Goal: Use online tool/utility: Utilize a website feature to perform a specific function

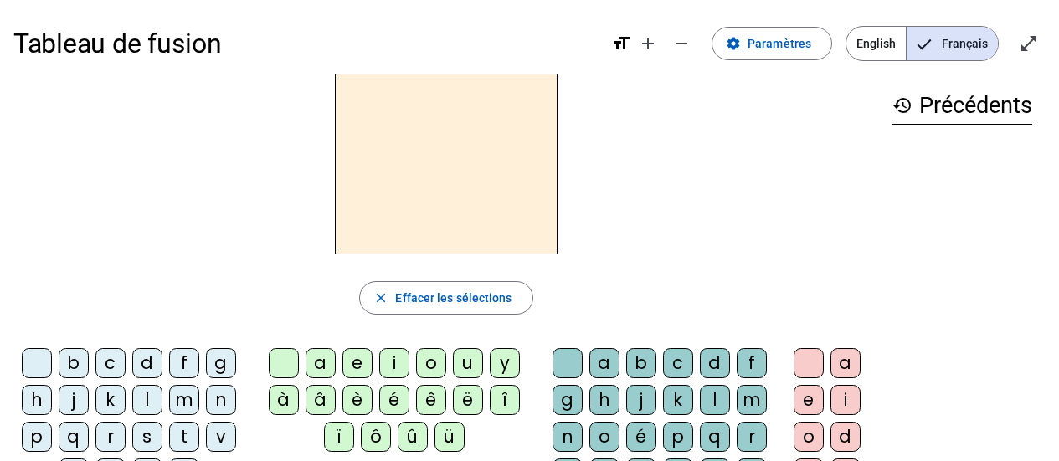
click at [352, 362] on div "e" at bounding box center [357, 363] width 30 height 30
click at [399, 356] on div "i" at bounding box center [394, 363] width 30 height 30
click at [431, 366] on div "o" at bounding box center [431, 363] width 30 height 30
click at [465, 371] on div "u" at bounding box center [468, 363] width 30 height 30
click at [352, 362] on div "e" at bounding box center [357, 363] width 30 height 30
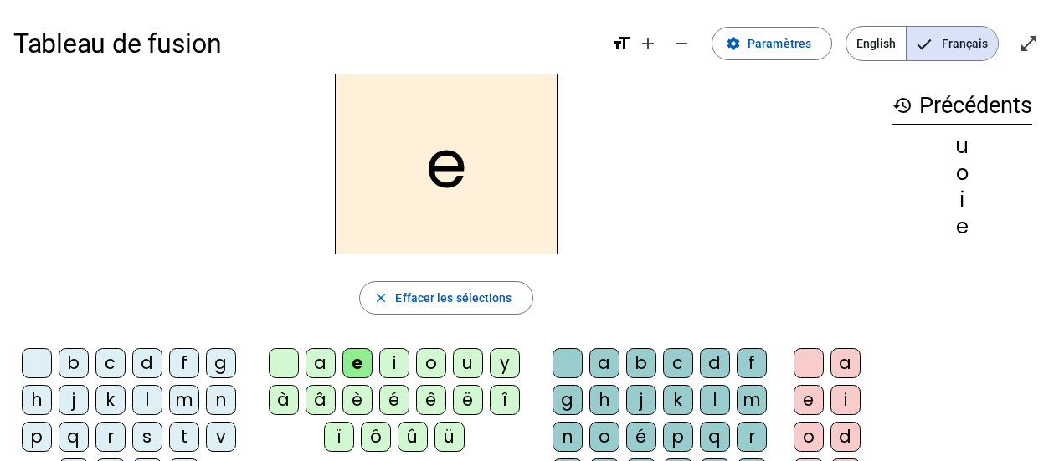
click at [74, 364] on div "b" at bounding box center [74, 363] width 30 height 30
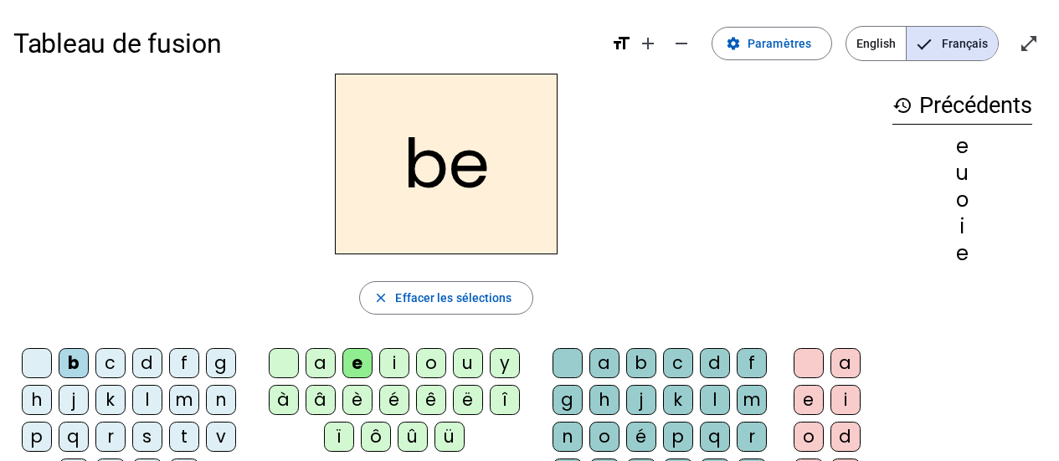
click at [141, 370] on div "d" at bounding box center [147, 363] width 30 height 30
click at [146, 404] on div "l" at bounding box center [147, 400] width 30 height 30
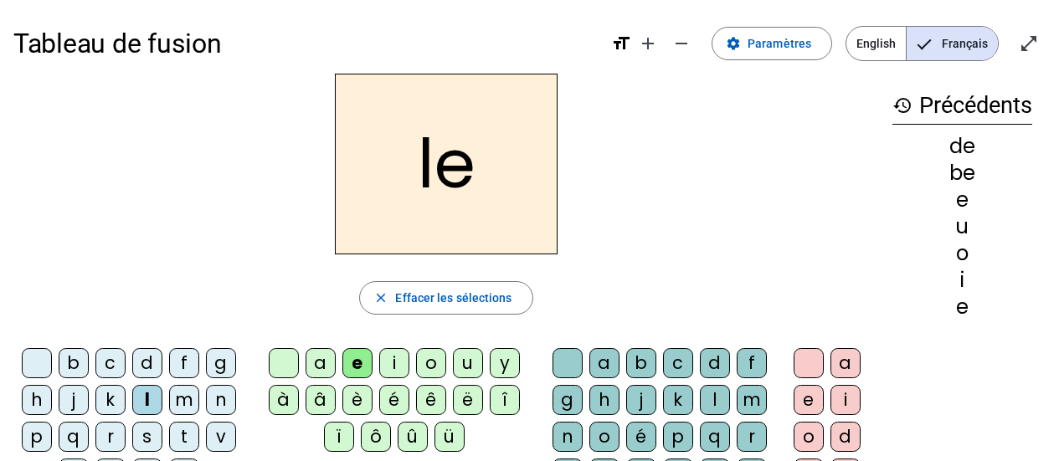
click at [109, 437] on div "r" at bounding box center [110, 437] width 30 height 30
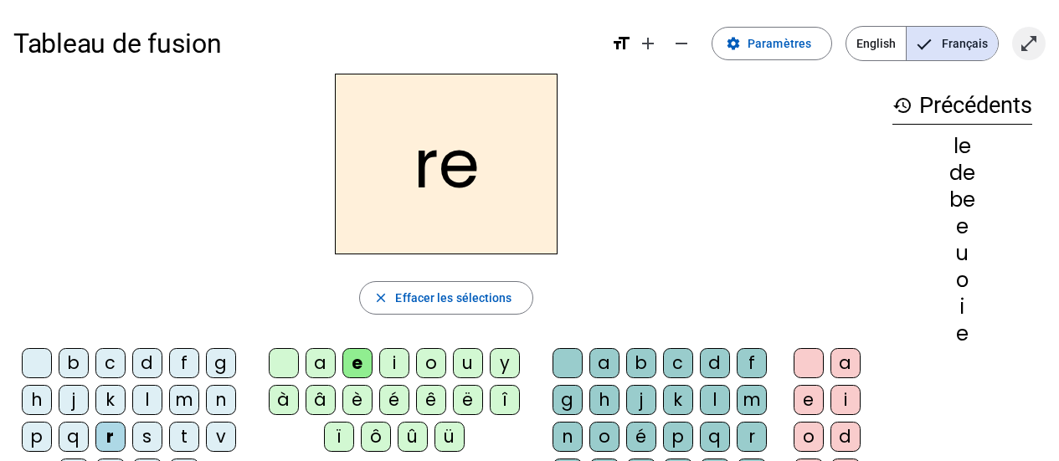
click at [1030, 39] on mat-icon "open_in_full" at bounding box center [1029, 43] width 20 height 20
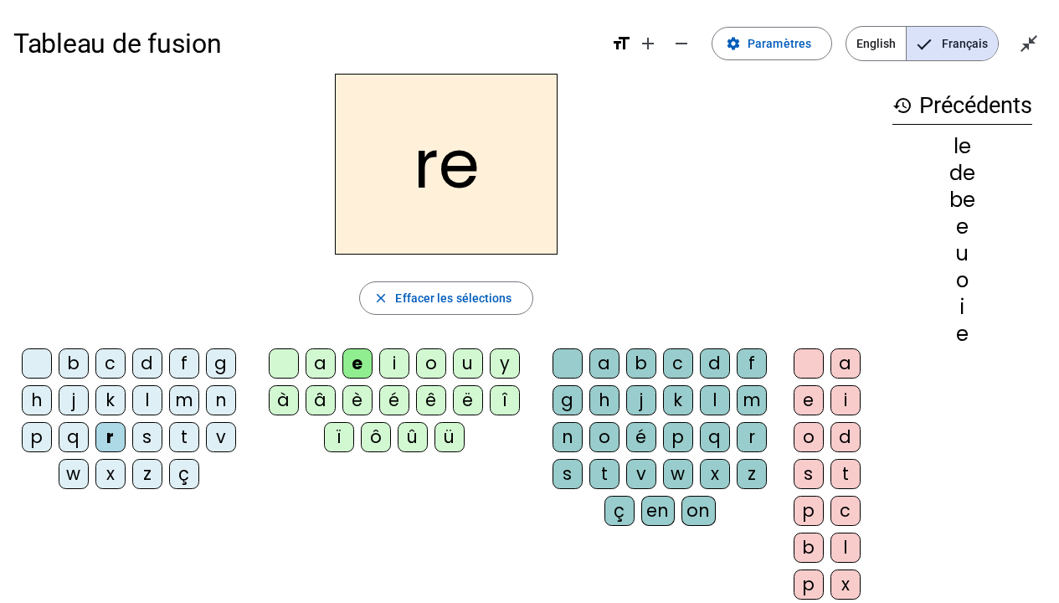
click at [228, 436] on div "v" at bounding box center [221, 437] width 30 height 30
click at [33, 439] on div "p" at bounding box center [37, 437] width 30 height 30
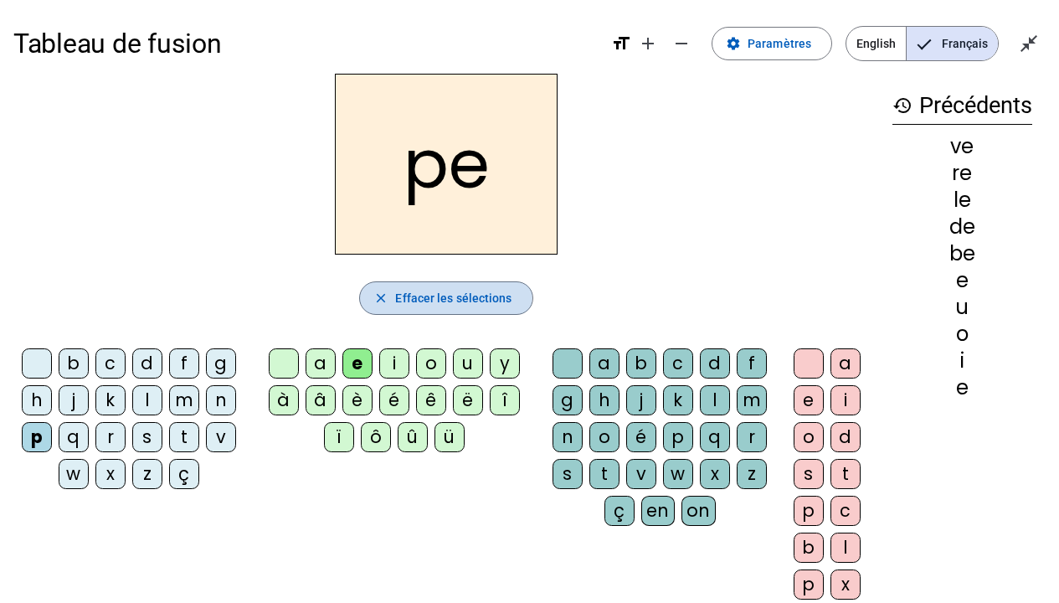
click at [387, 295] on mat-icon "close" at bounding box center [380, 297] width 15 height 15
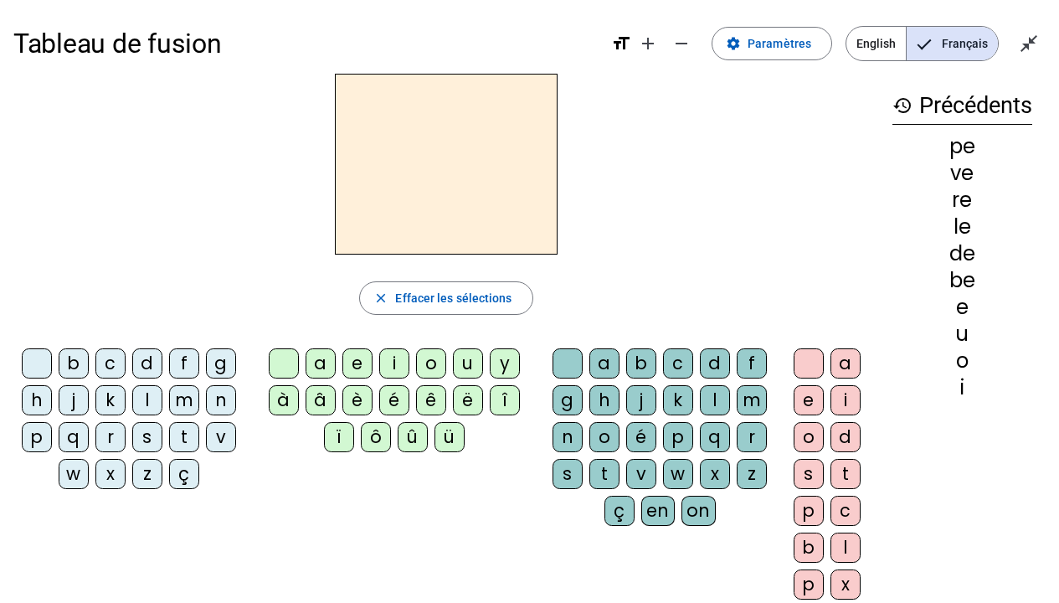
click at [361, 363] on div "e" at bounding box center [357, 363] width 30 height 30
click at [713, 404] on div "l" at bounding box center [715, 400] width 30 height 30
click at [712, 372] on div "d" at bounding box center [715, 363] width 30 height 30
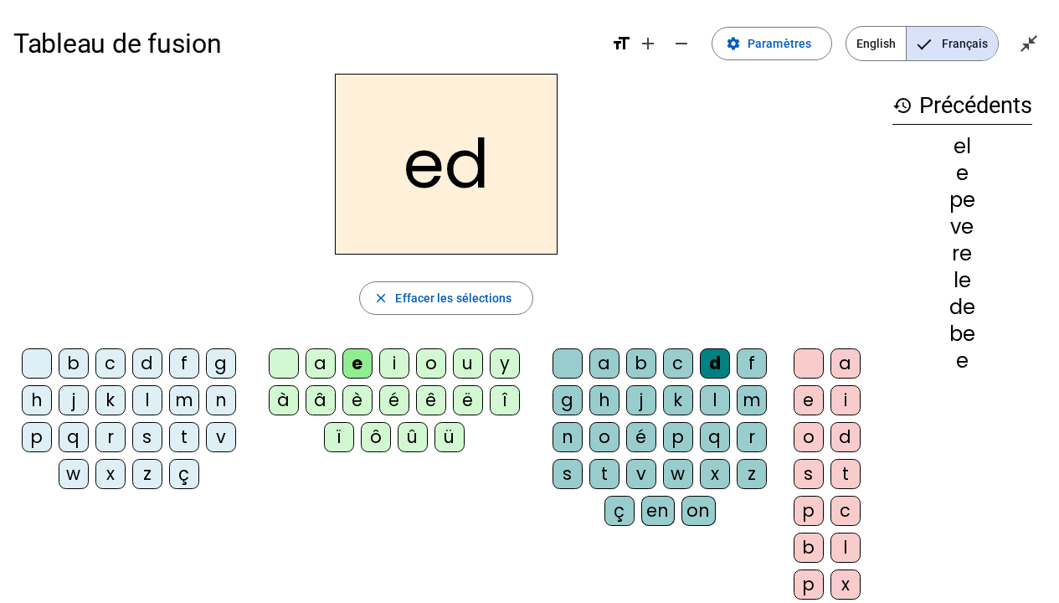
click at [806, 396] on div "e" at bounding box center [809, 400] width 30 height 30
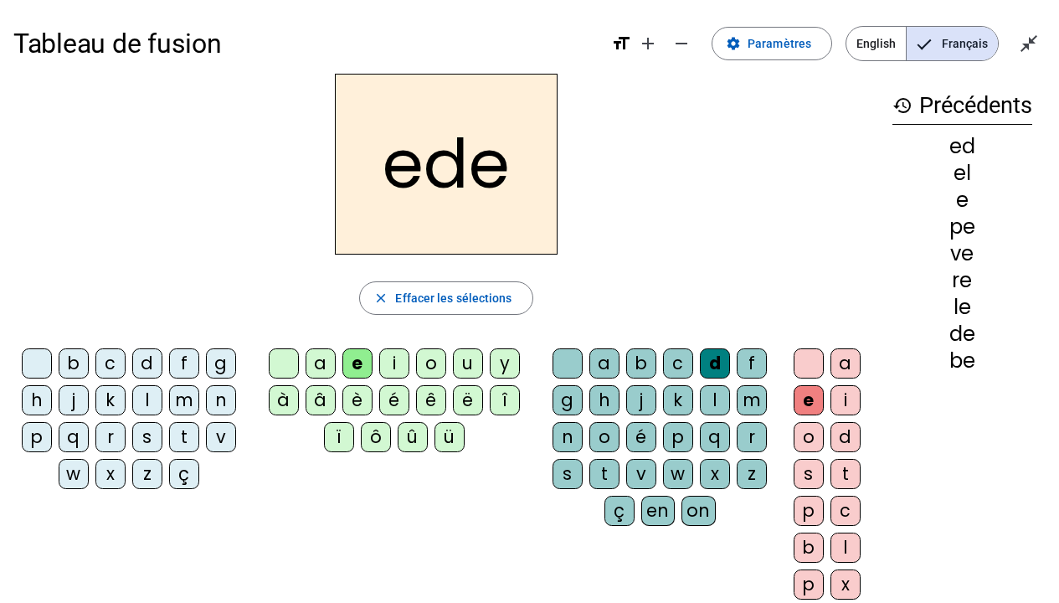
click at [710, 405] on div "l" at bounding box center [715, 400] width 30 height 30
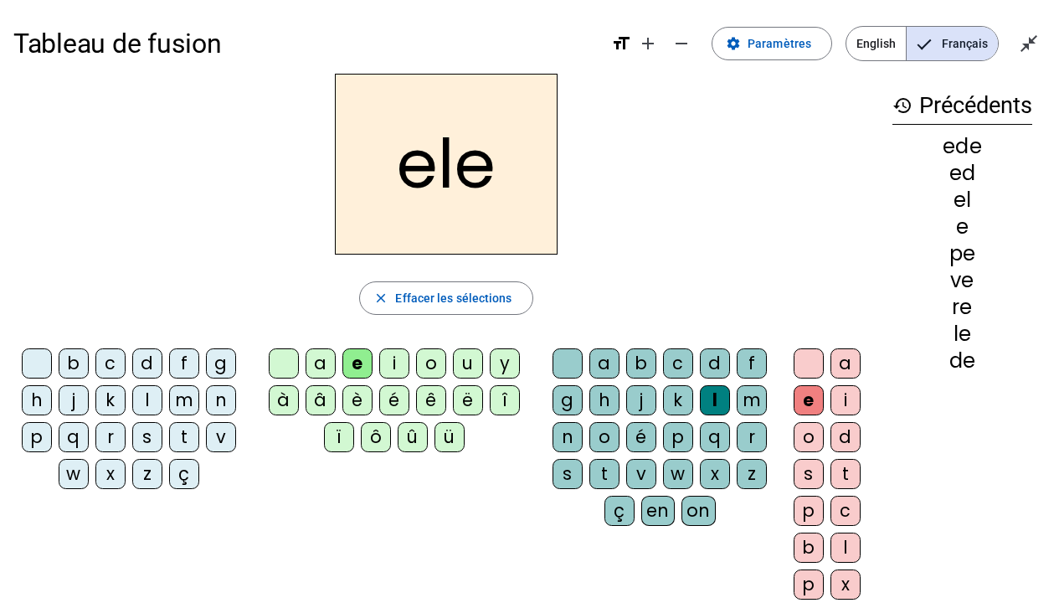
click at [678, 434] on div "p" at bounding box center [678, 437] width 30 height 30
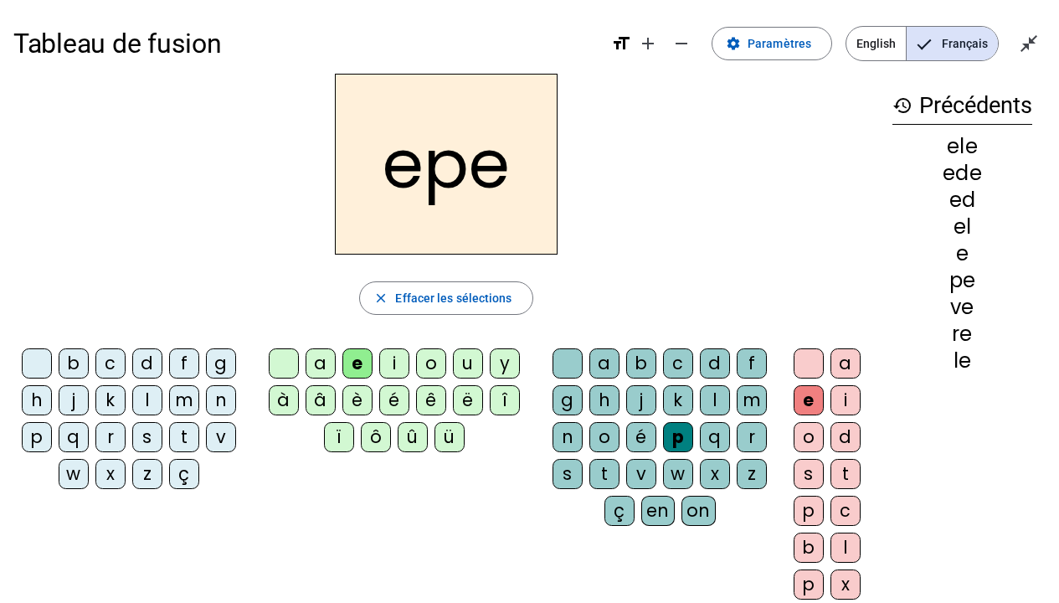
click at [747, 460] on div "z" at bounding box center [752, 474] width 30 height 30
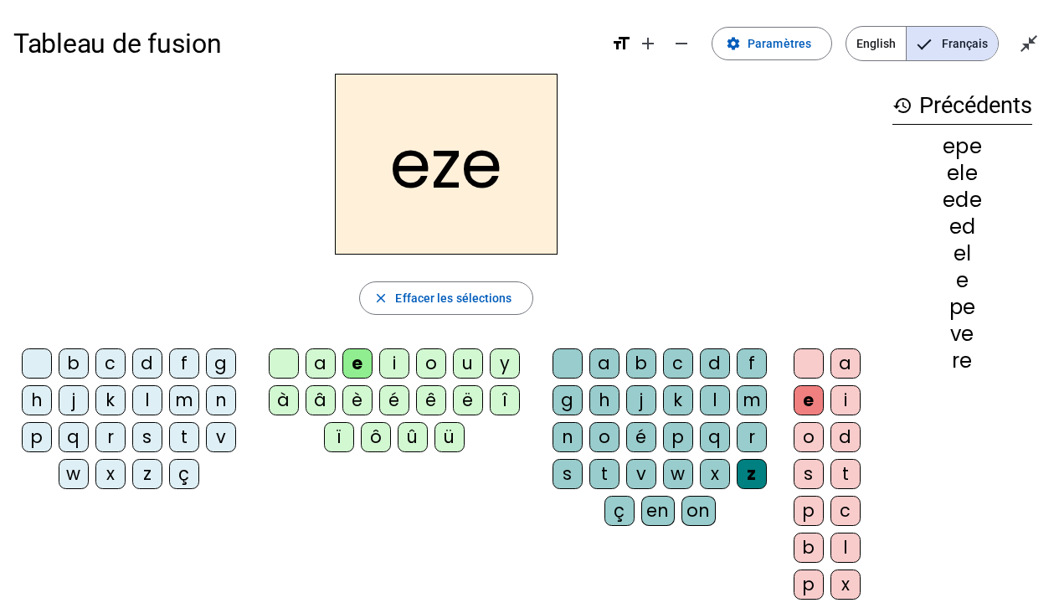
click at [640, 460] on div "v" at bounding box center [641, 474] width 30 height 30
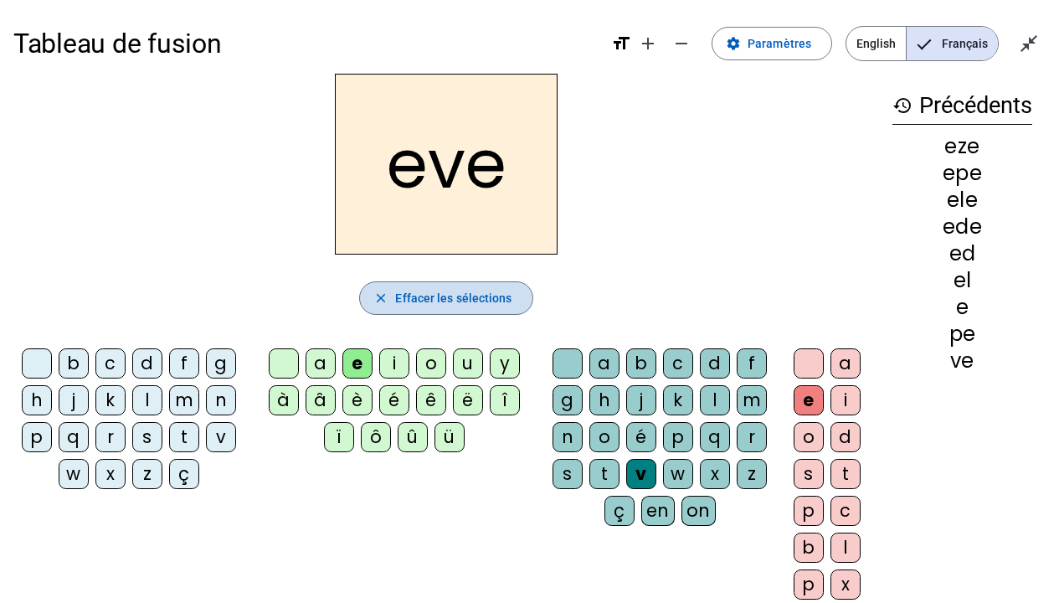
click at [376, 302] on mat-icon "close" at bounding box center [380, 297] width 15 height 15
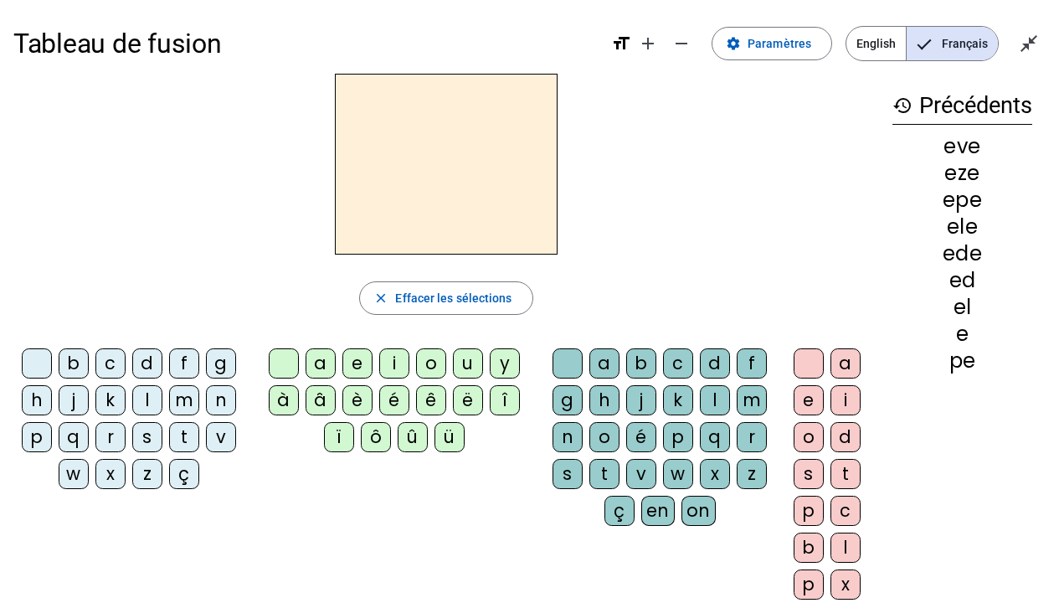
click at [804, 403] on div "e" at bounding box center [809, 400] width 30 height 30
click at [632, 367] on div "b" at bounding box center [641, 363] width 30 height 30
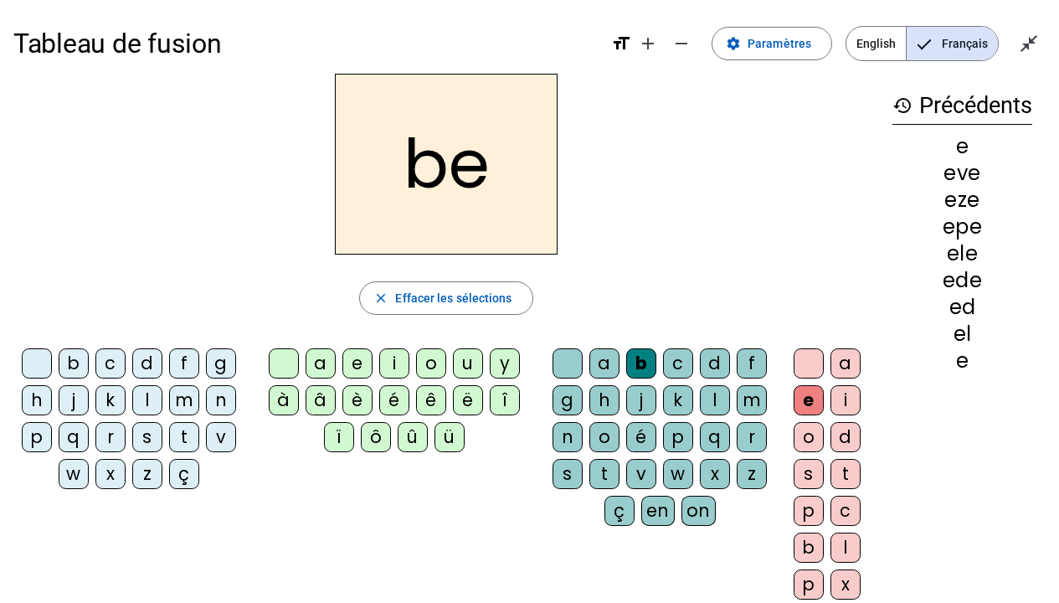
click at [749, 441] on div "r" at bounding box center [752, 437] width 30 height 30
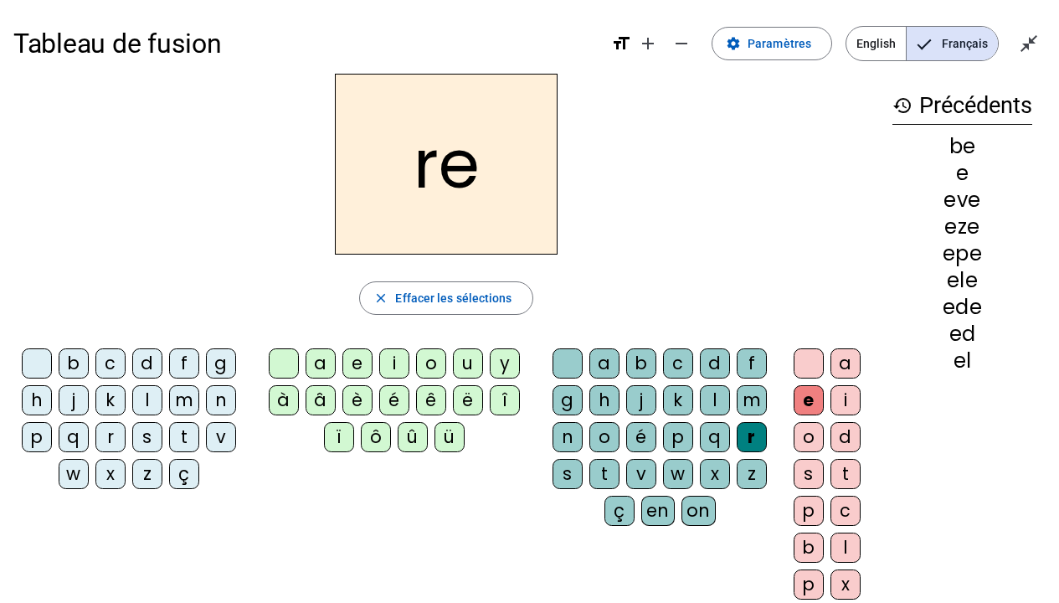
click at [315, 353] on div "a" at bounding box center [321, 363] width 30 height 30
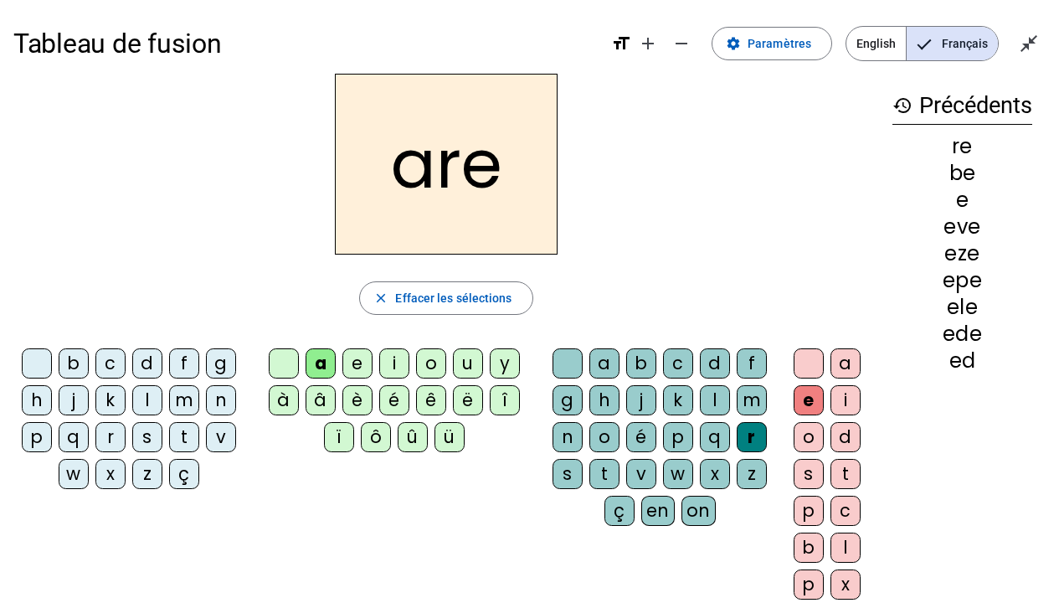
click at [397, 365] on div "i" at bounding box center [394, 363] width 30 height 30
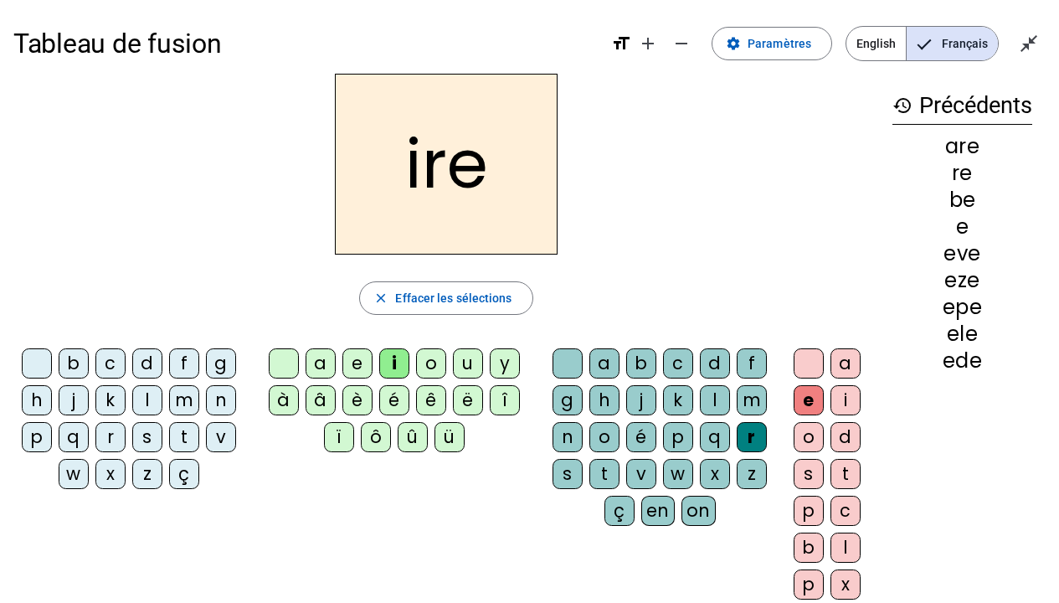
click at [432, 367] on div "o" at bounding box center [431, 363] width 30 height 30
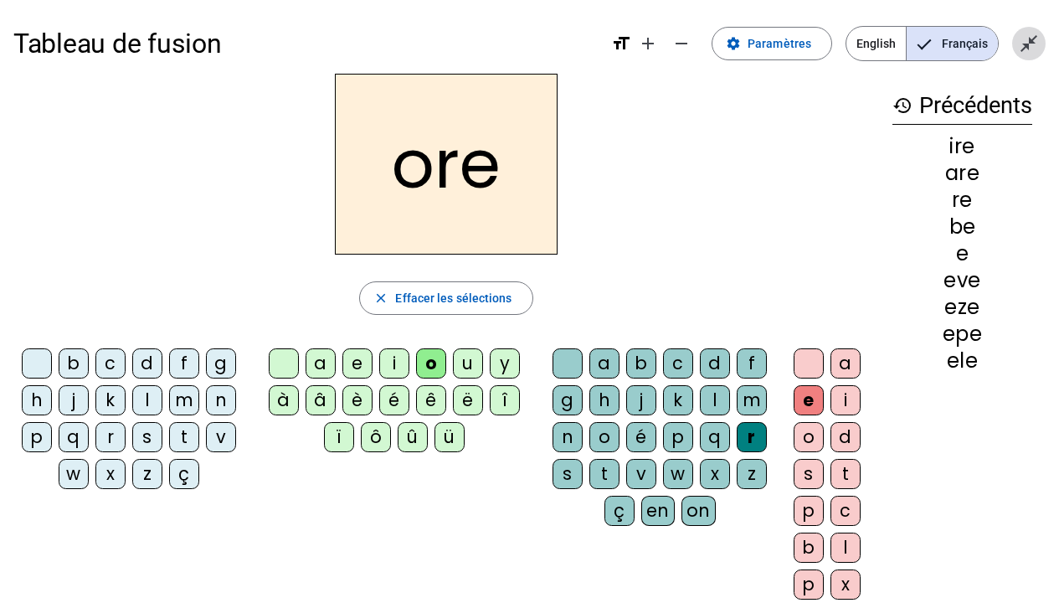
click at [1030, 36] on mat-icon "close_fullscreen" at bounding box center [1029, 43] width 20 height 20
